Goal: Task Accomplishment & Management: Use online tool/utility

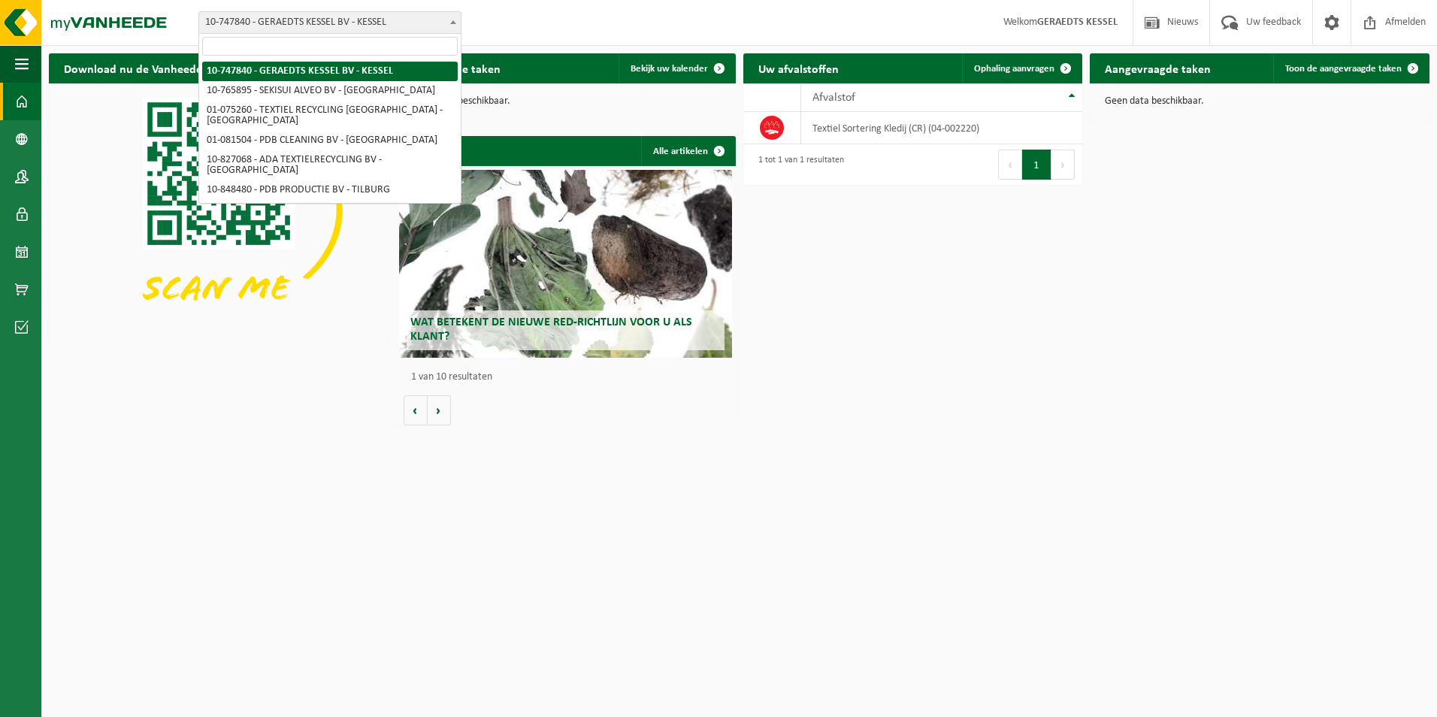
click at [450, 26] on span at bounding box center [453, 22] width 15 height 20
select select "14839"
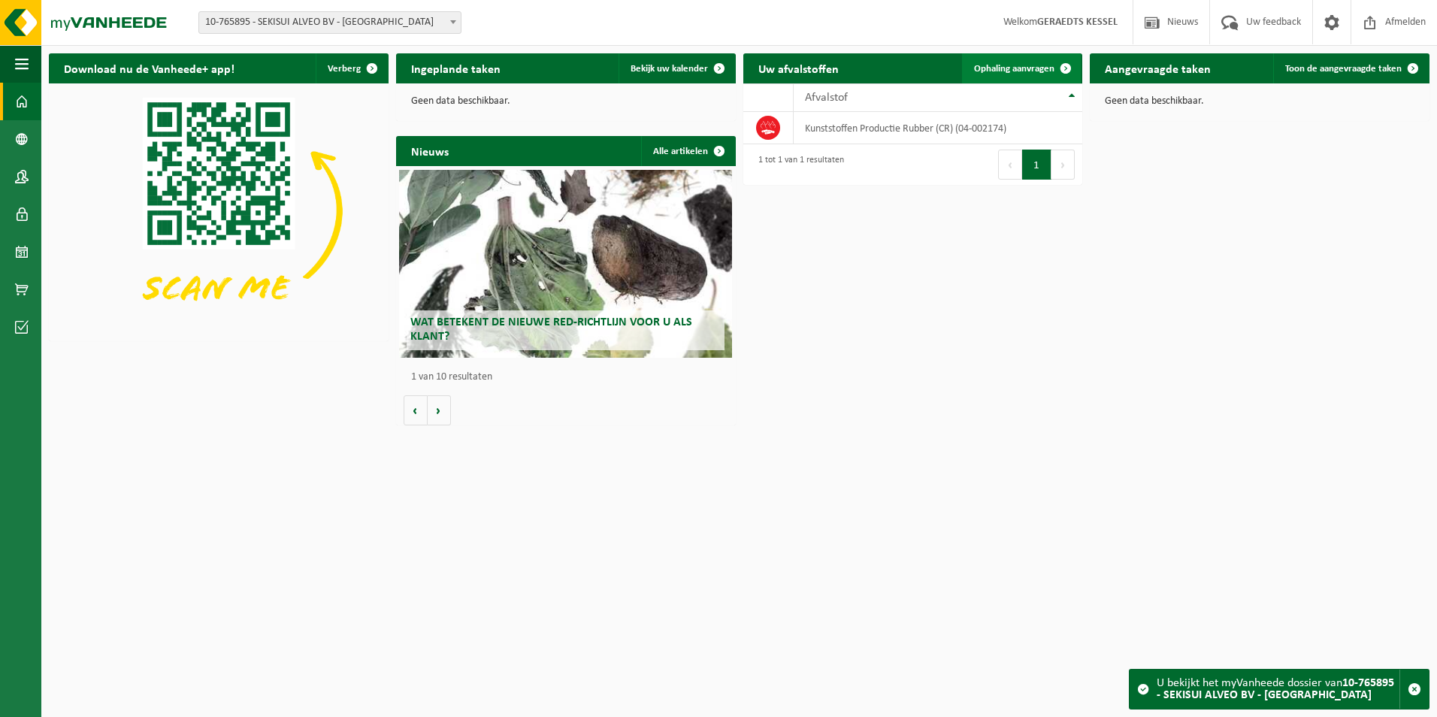
click at [1027, 67] on span "Ophaling aanvragen" at bounding box center [1014, 69] width 80 height 10
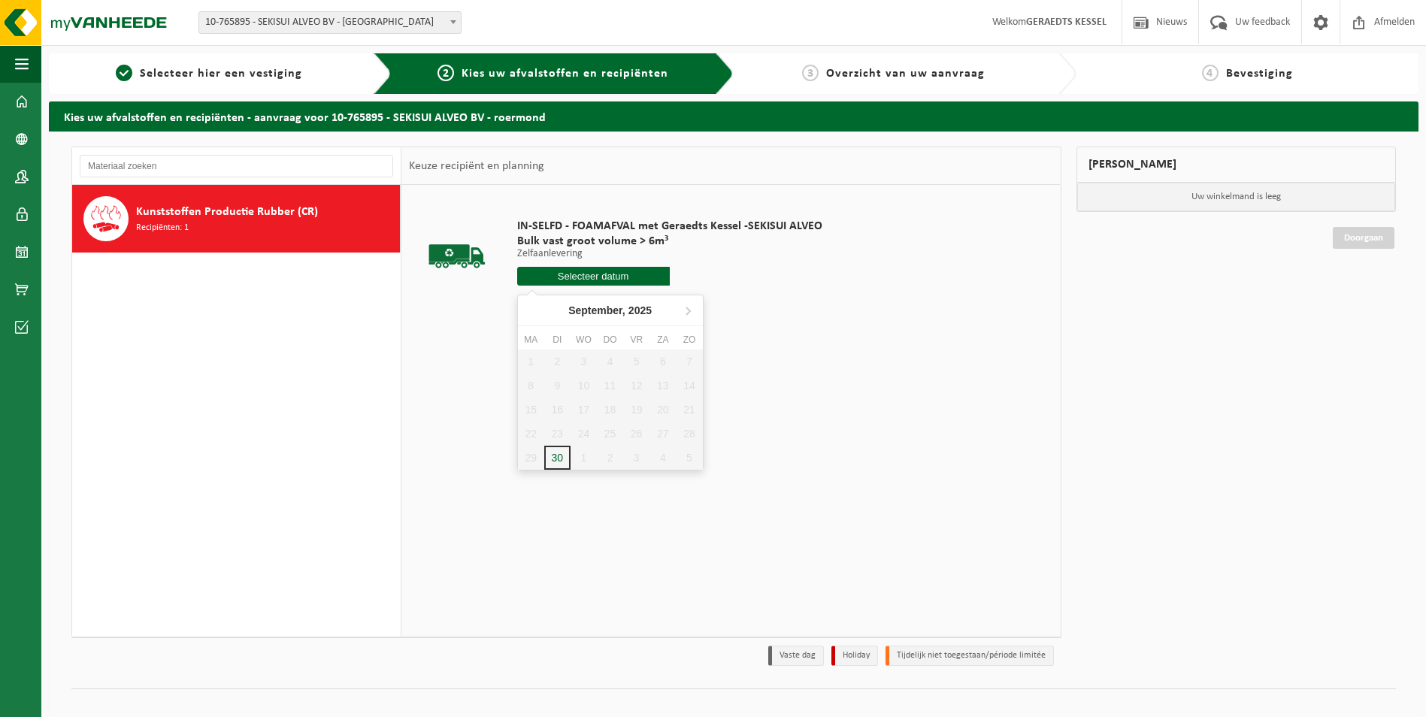
click at [583, 277] on input "text" at bounding box center [593, 276] width 153 height 19
click at [607, 462] on div "2" at bounding box center [610, 458] width 26 height 24
type input "Van 2025-10-02"
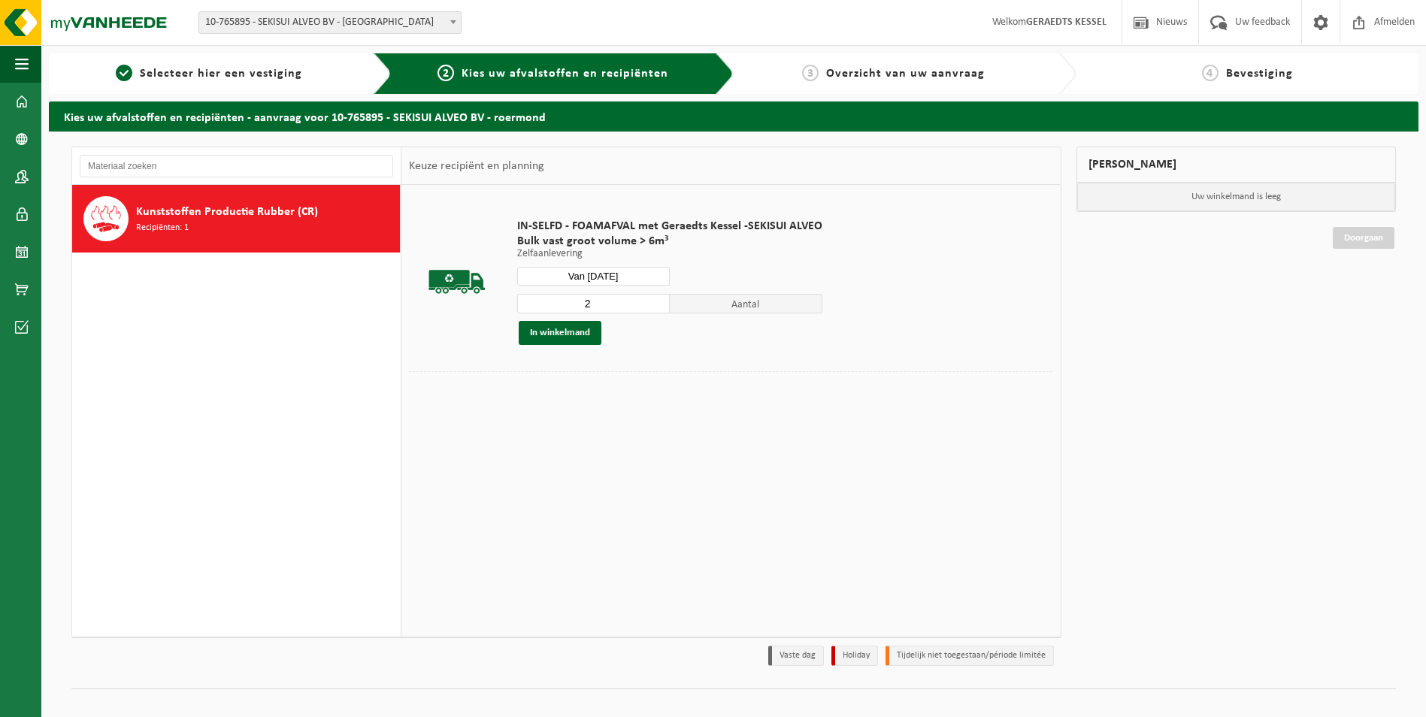
type input "2"
click at [656, 299] on input "2" at bounding box center [593, 304] width 153 height 20
click at [574, 334] on button "In winkelmand" at bounding box center [560, 333] width 83 height 24
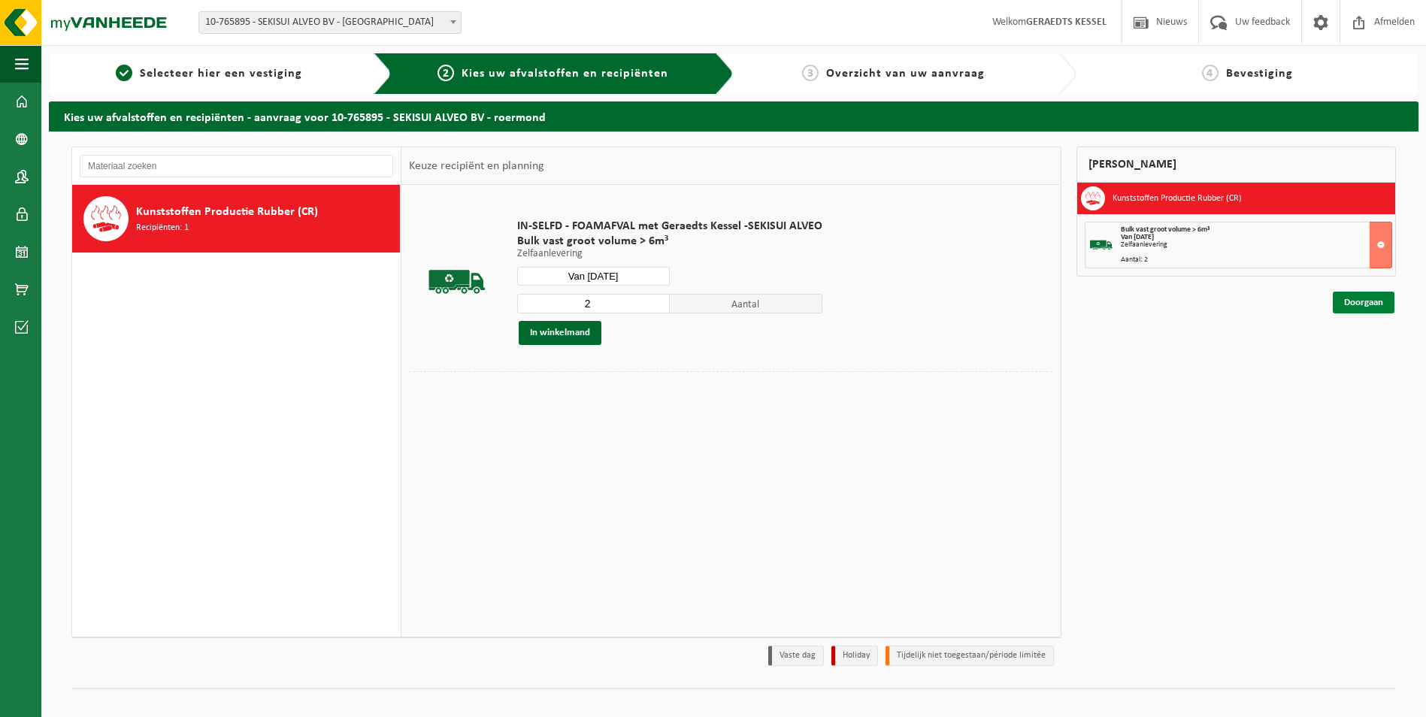
click at [1361, 298] on link "Doorgaan" at bounding box center [1364, 303] width 62 height 22
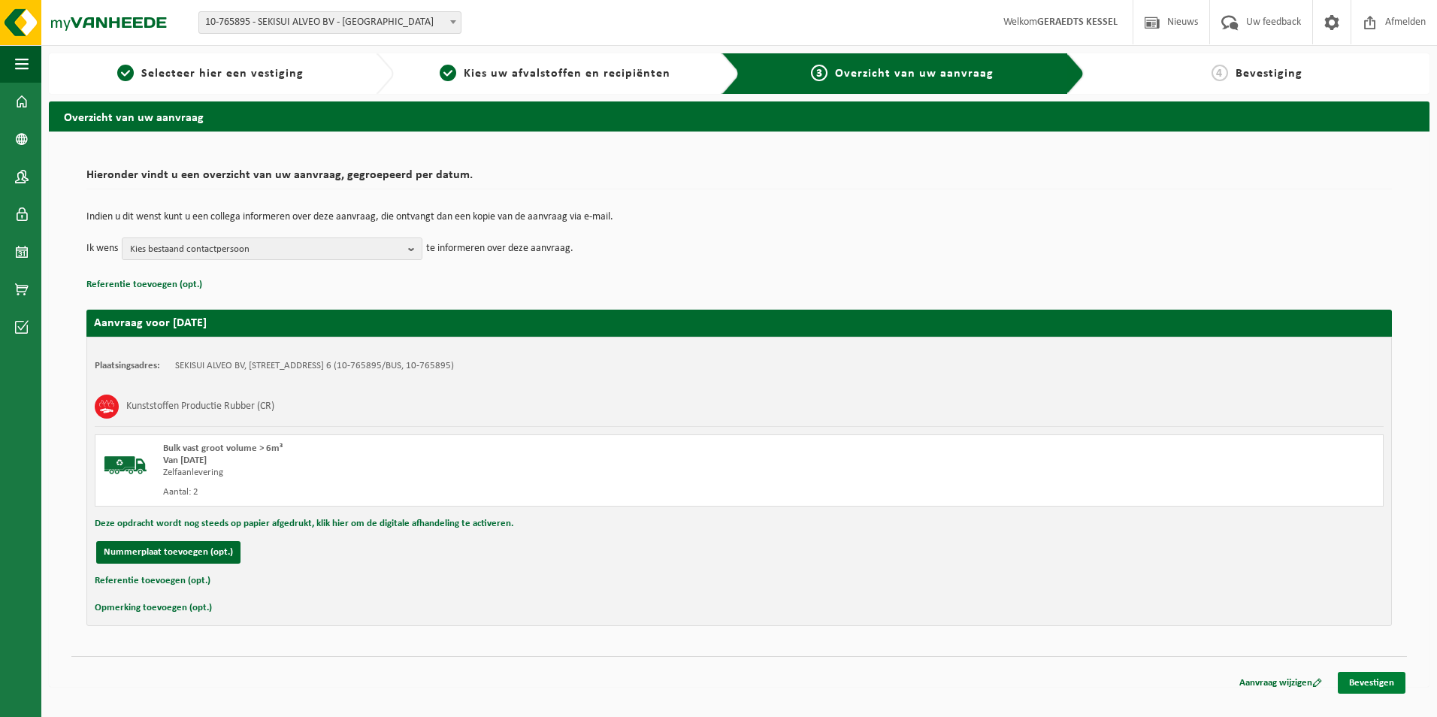
click at [1350, 681] on link "Bevestigen" at bounding box center [1372, 683] width 68 height 22
click at [1372, 684] on link "Bevestigen" at bounding box center [1372, 683] width 68 height 22
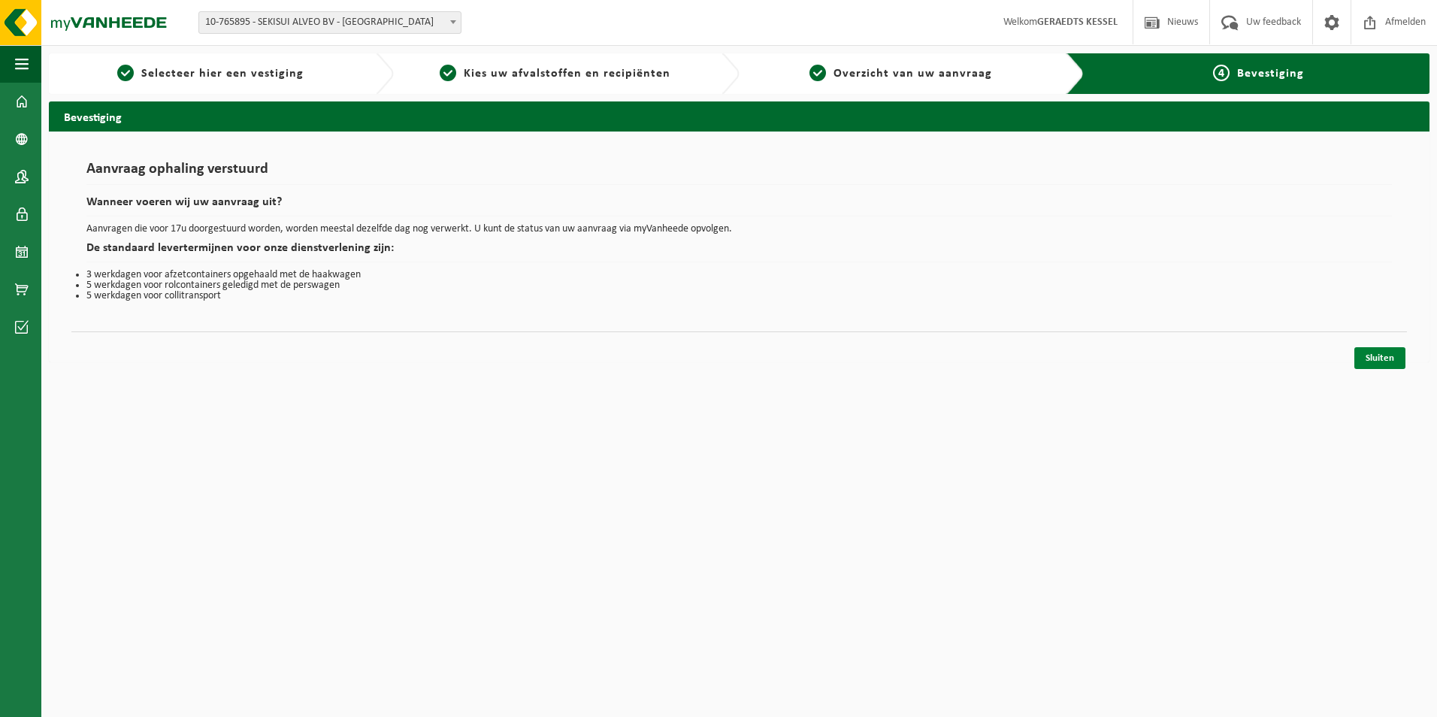
drag, startPoint x: 1365, startPoint y: 357, endPoint x: 1130, endPoint y: 317, distance: 238.7
click at [1364, 357] on link "Sluiten" at bounding box center [1380, 358] width 51 height 22
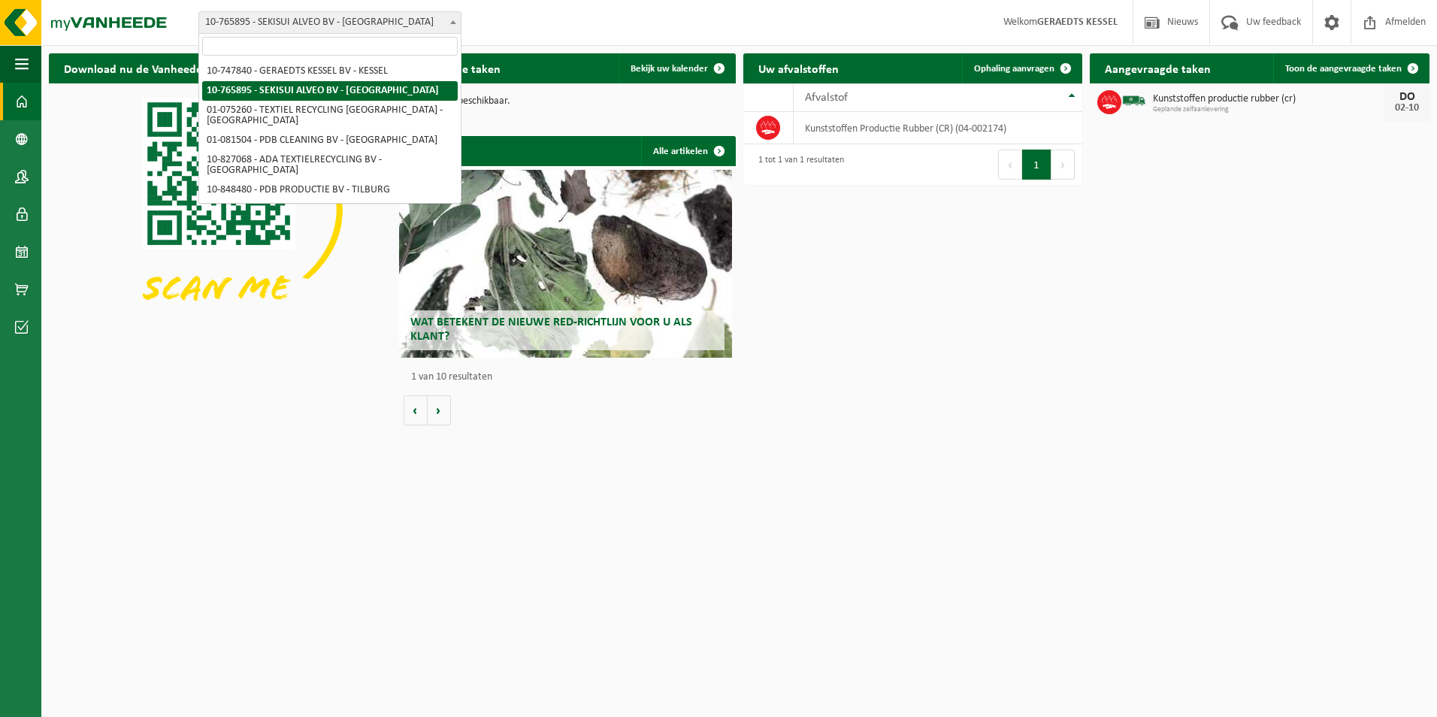
click at [450, 17] on span at bounding box center [453, 22] width 15 height 20
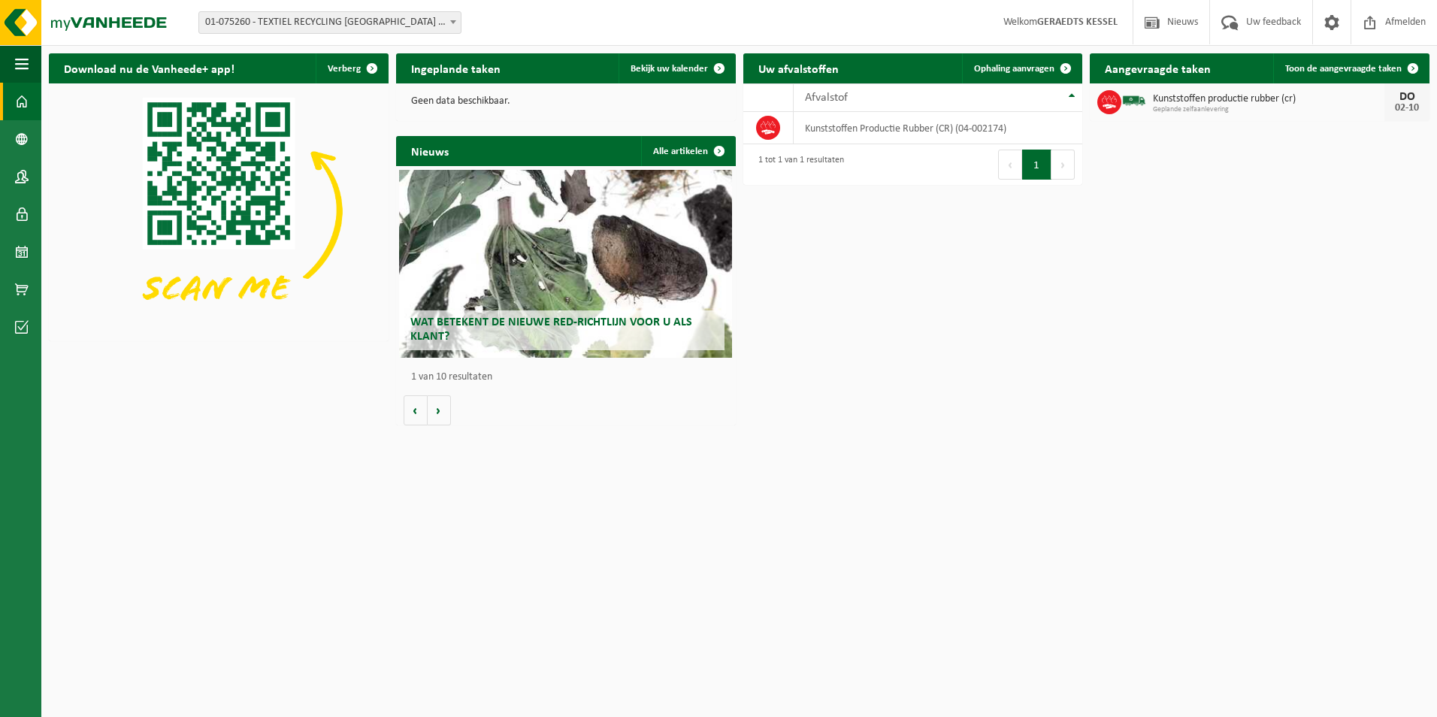
select select "19976"
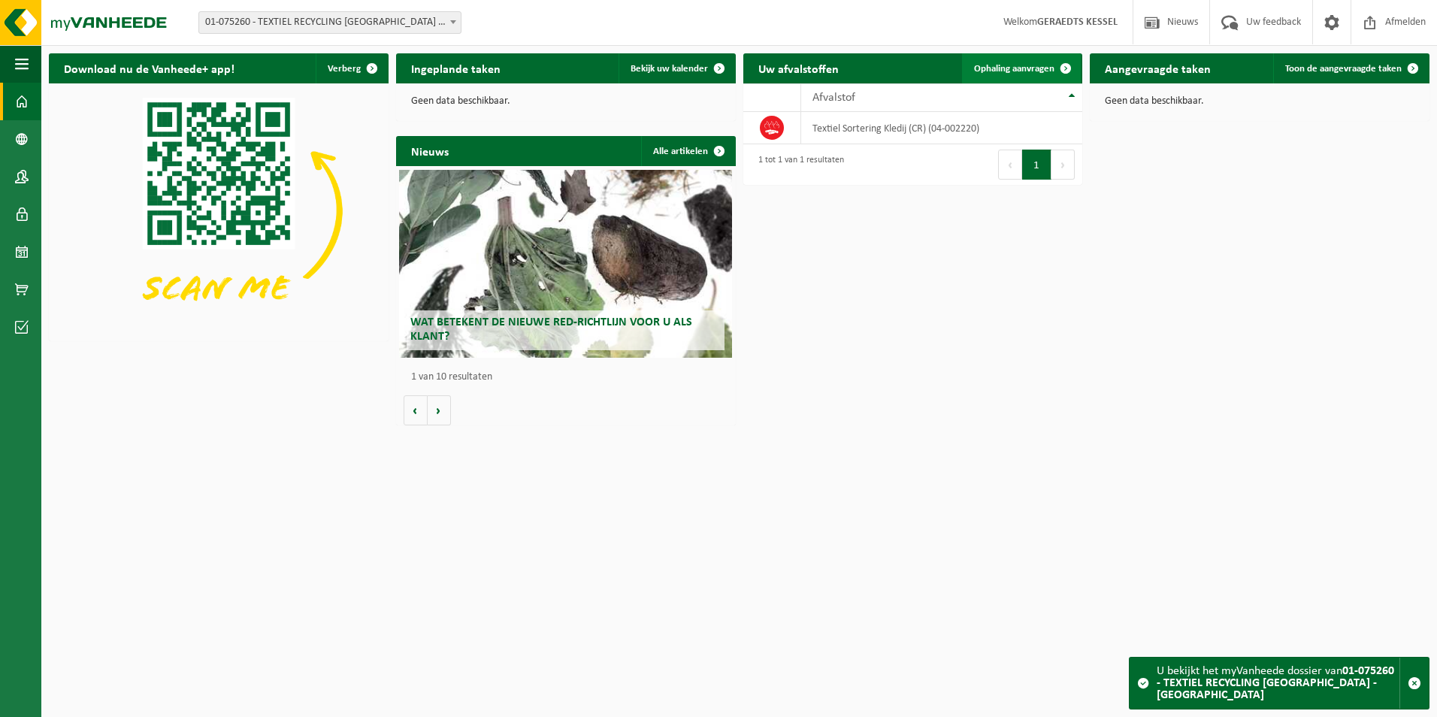
click at [1010, 71] on span "Ophaling aanvragen" at bounding box center [1014, 69] width 80 height 10
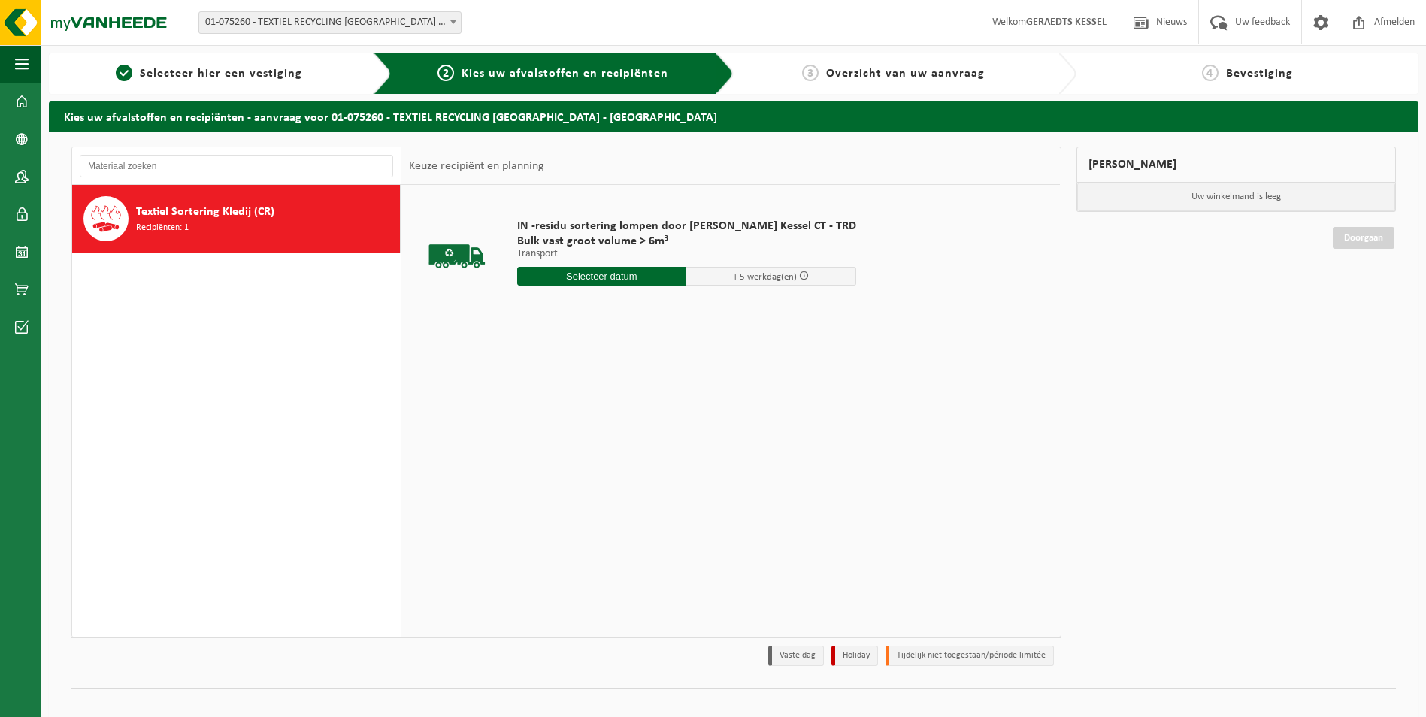
click at [601, 283] on input "text" at bounding box center [602, 276] width 170 height 19
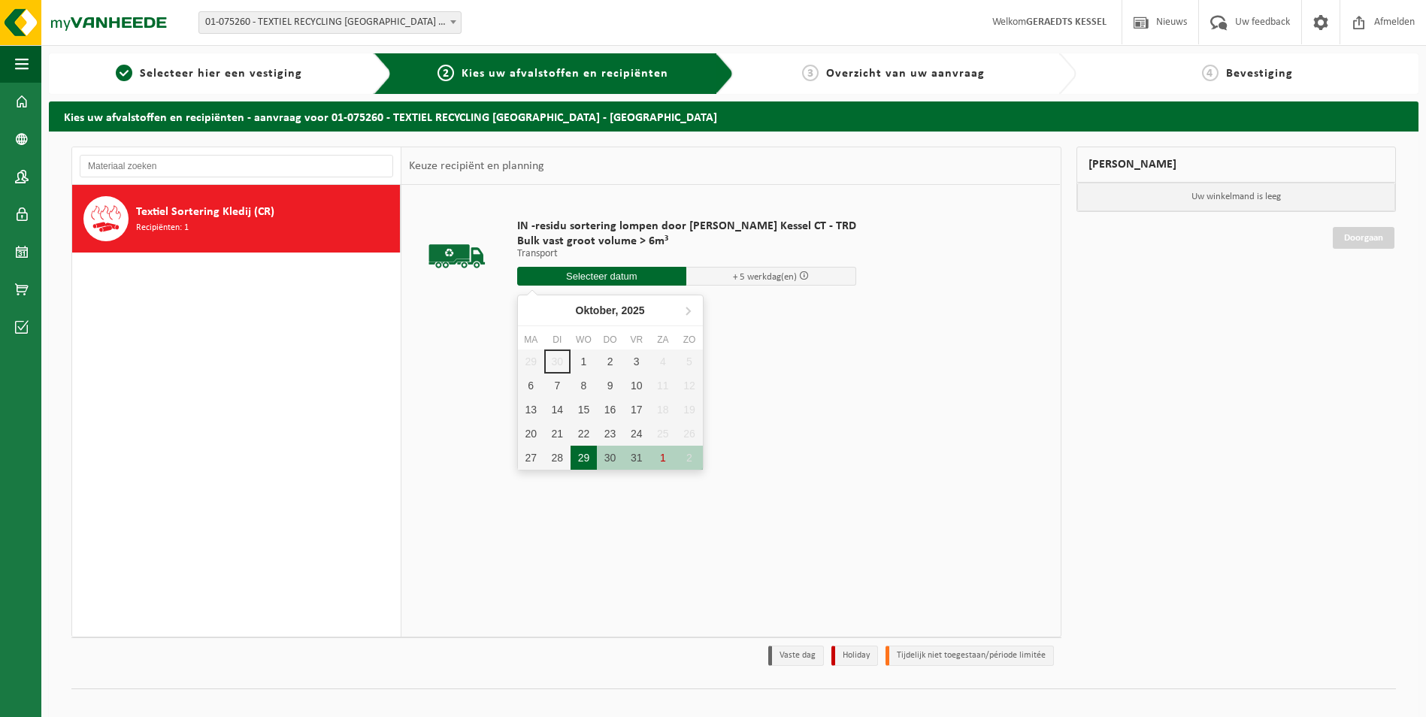
click at [581, 461] on div "29" at bounding box center [584, 458] width 26 height 24
type input "Van 2025-10-29"
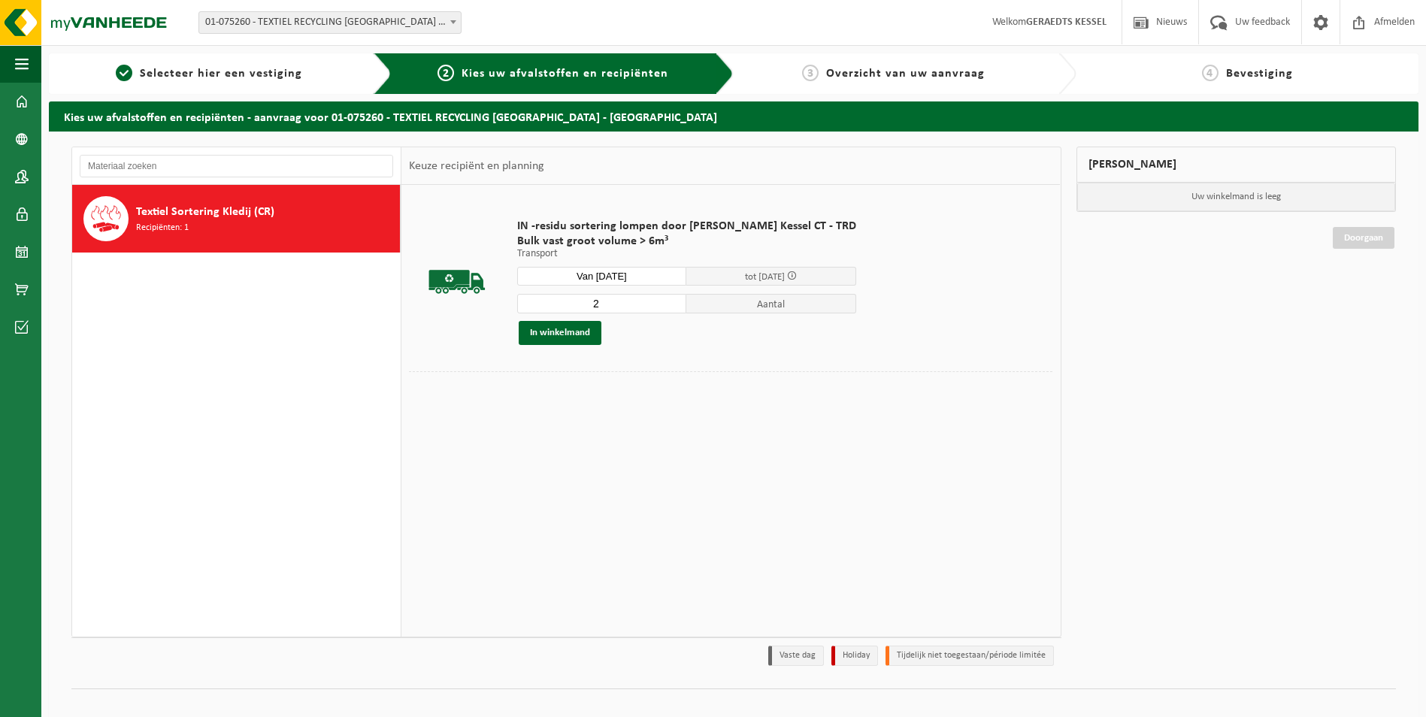
type input "2"
click at [655, 301] on input "2" at bounding box center [602, 304] width 170 height 20
click at [584, 331] on button "In winkelmand" at bounding box center [560, 333] width 83 height 24
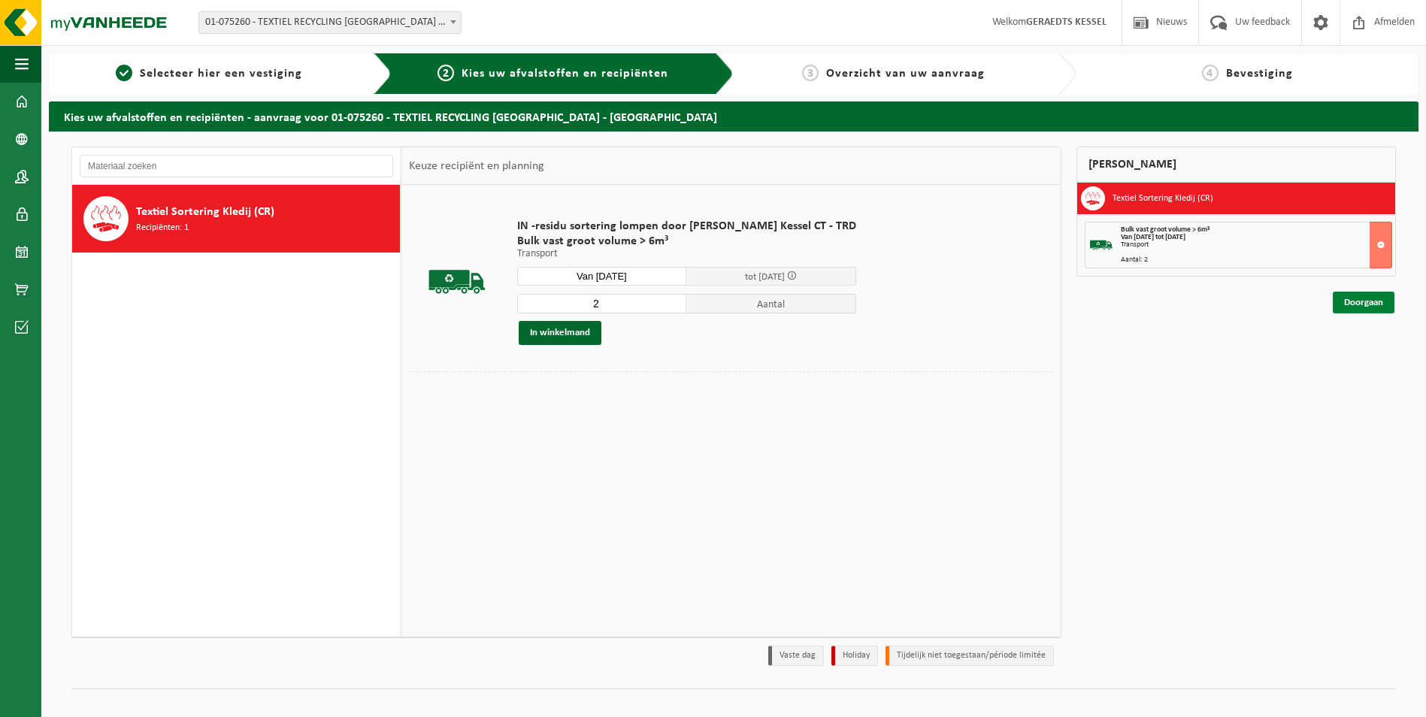
click at [1372, 304] on link "Doorgaan" at bounding box center [1364, 303] width 62 height 22
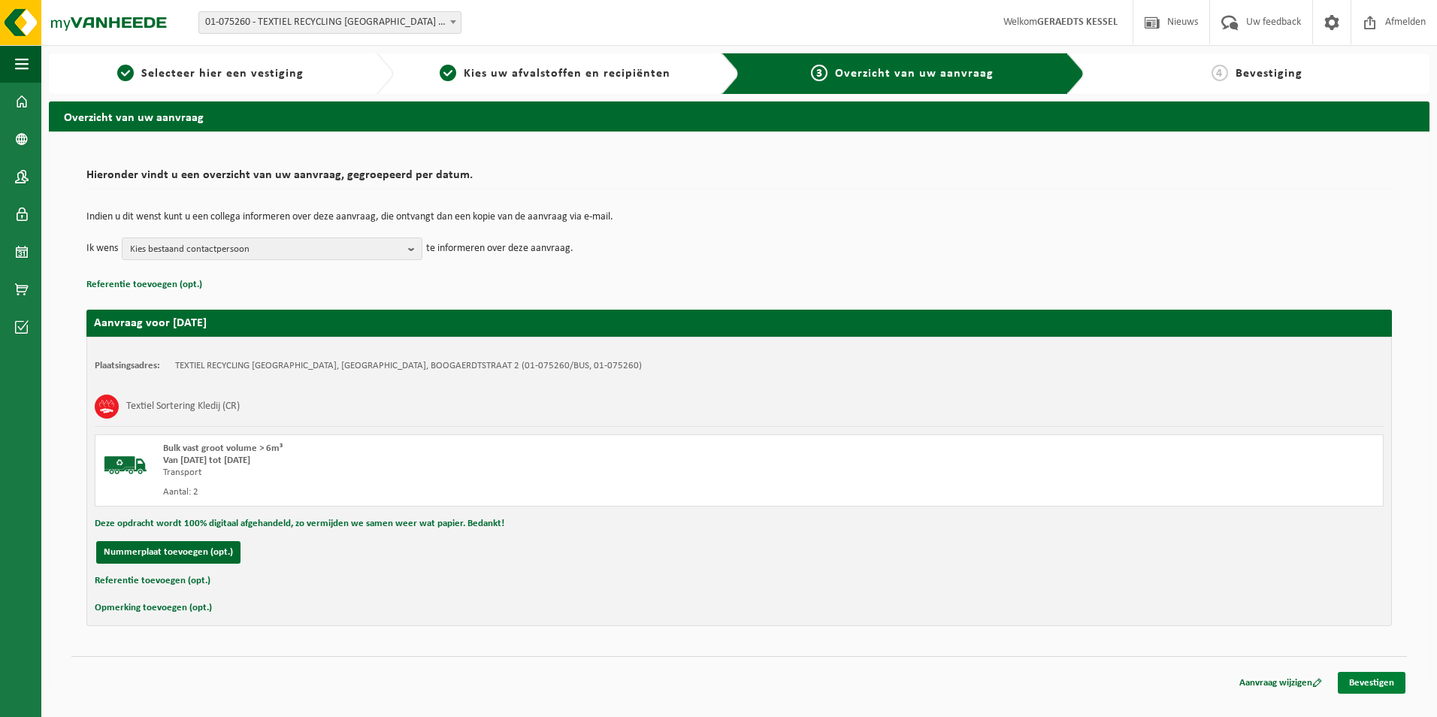
click at [1385, 682] on link "Bevestigen" at bounding box center [1372, 683] width 68 height 22
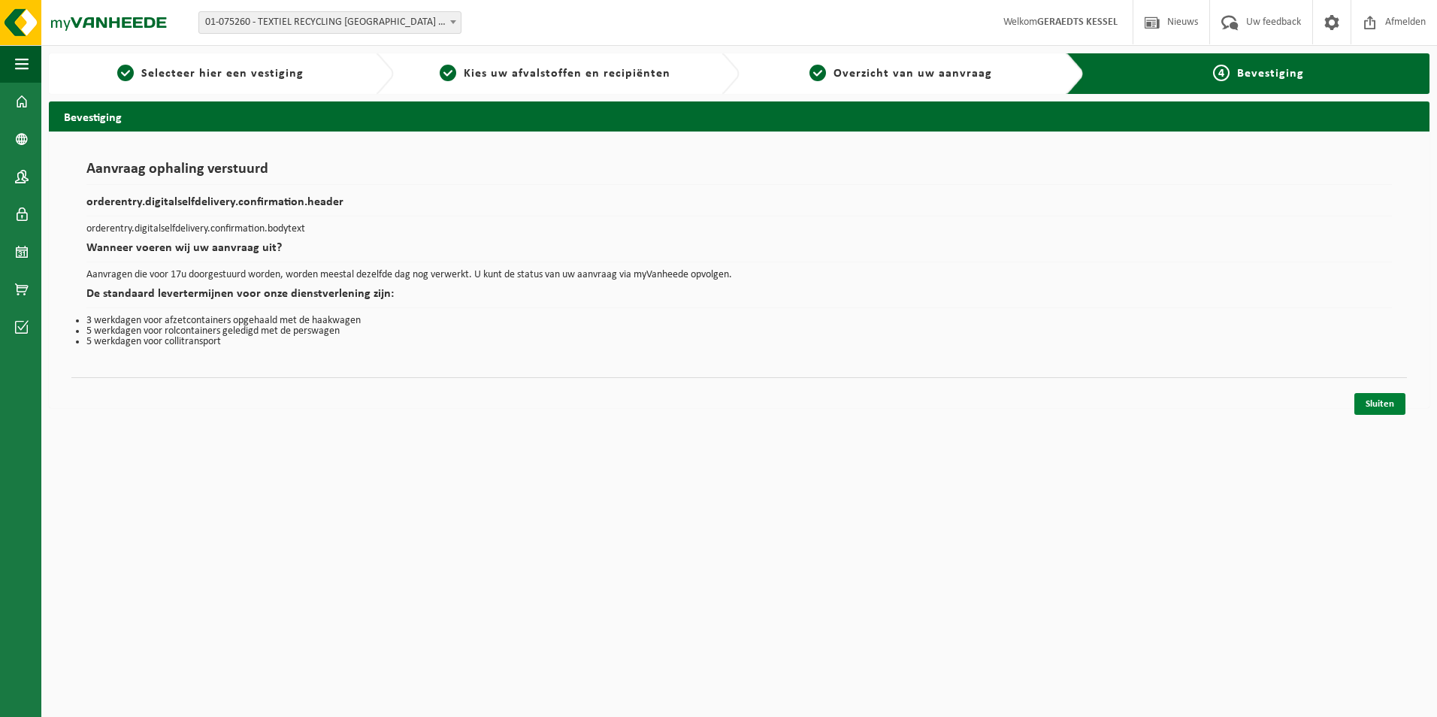
click at [1365, 401] on link "Sluiten" at bounding box center [1380, 404] width 51 height 22
